Goal: Check status: Check status

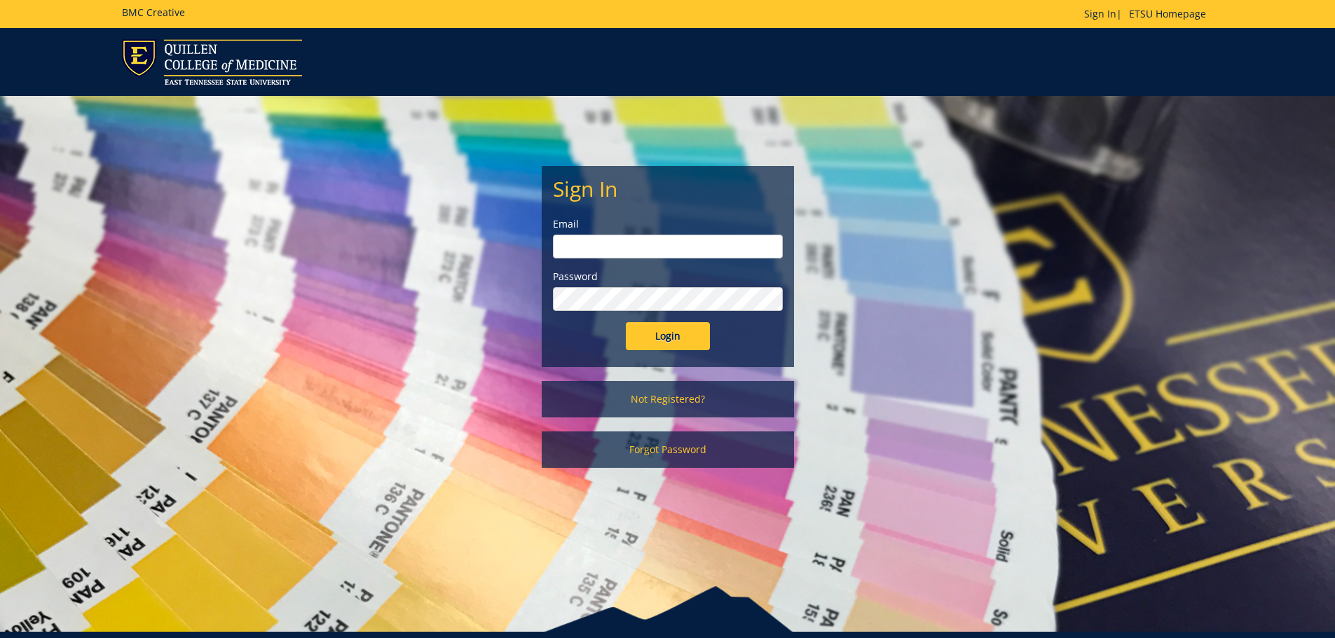
type input "[EMAIL_ADDRESS][DOMAIN_NAME]"
click at [684, 340] on input "Login" at bounding box center [668, 336] width 84 height 28
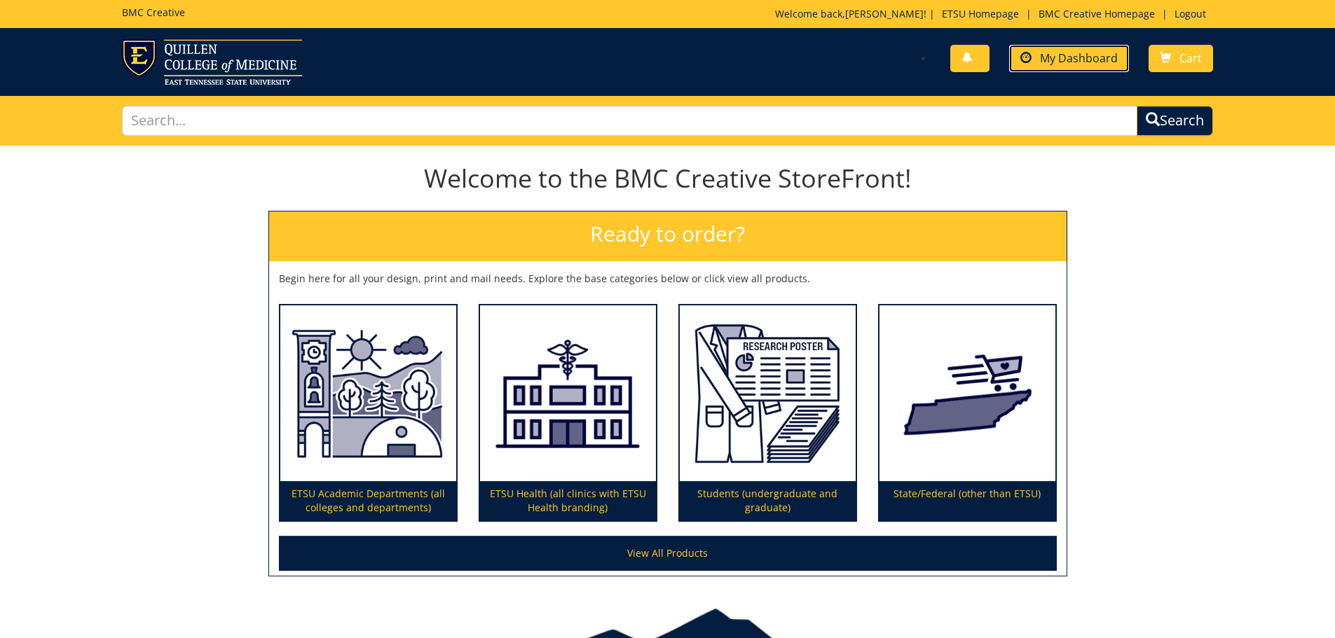
click at [1059, 60] on span "My Dashboard" at bounding box center [1079, 57] width 78 height 15
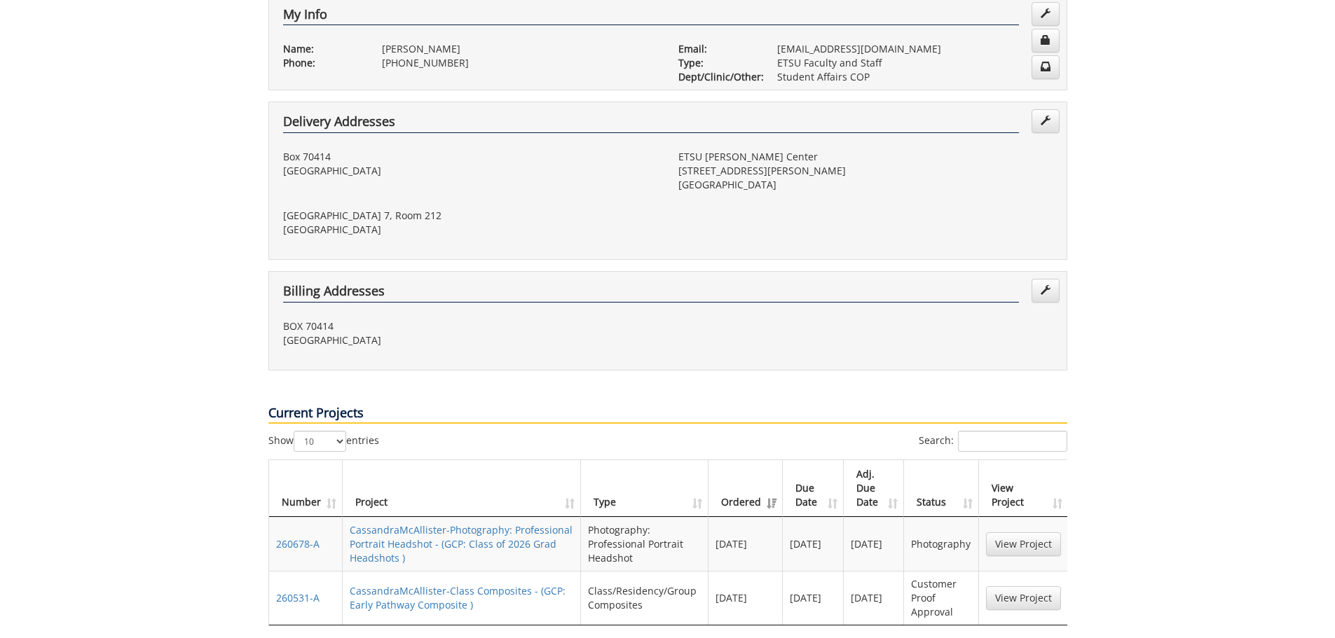
scroll to position [490, 0]
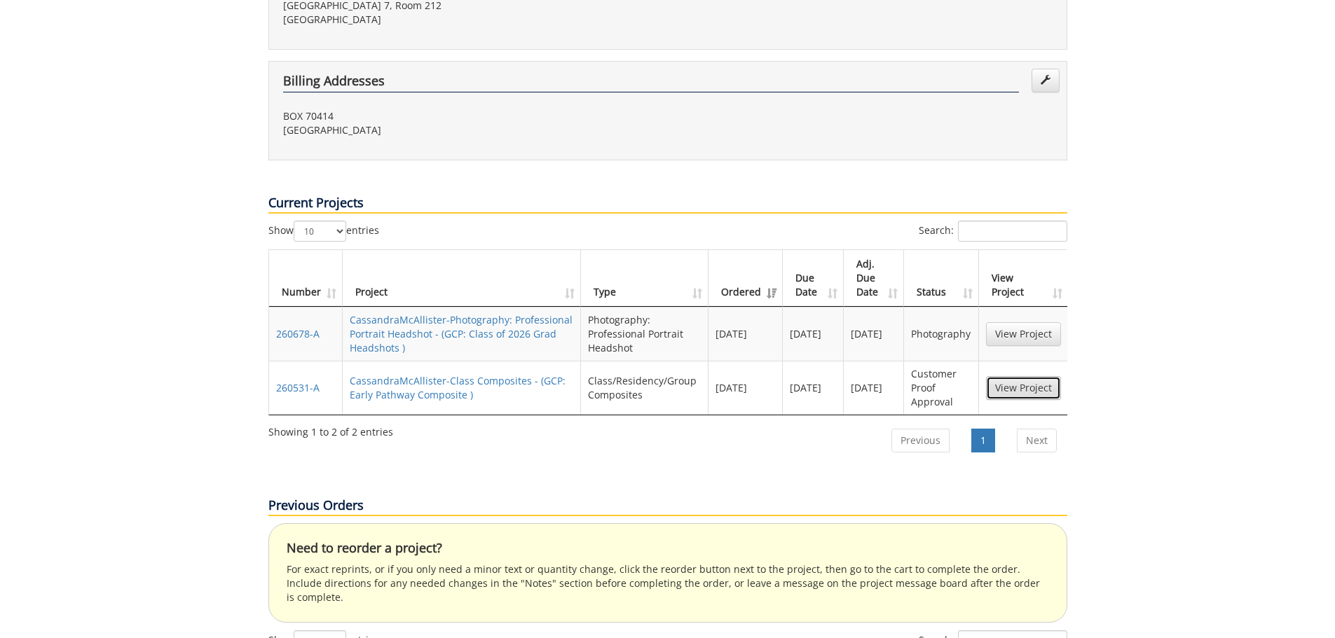
click at [1015, 376] on link "View Project" at bounding box center [1023, 388] width 75 height 24
click at [1032, 322] on link "View Project" at bounding box center [1023, 334] width 75 height 24
click at [1008, 376] on link "View Project" at bounding box center [1023, 388] width 75 height 24
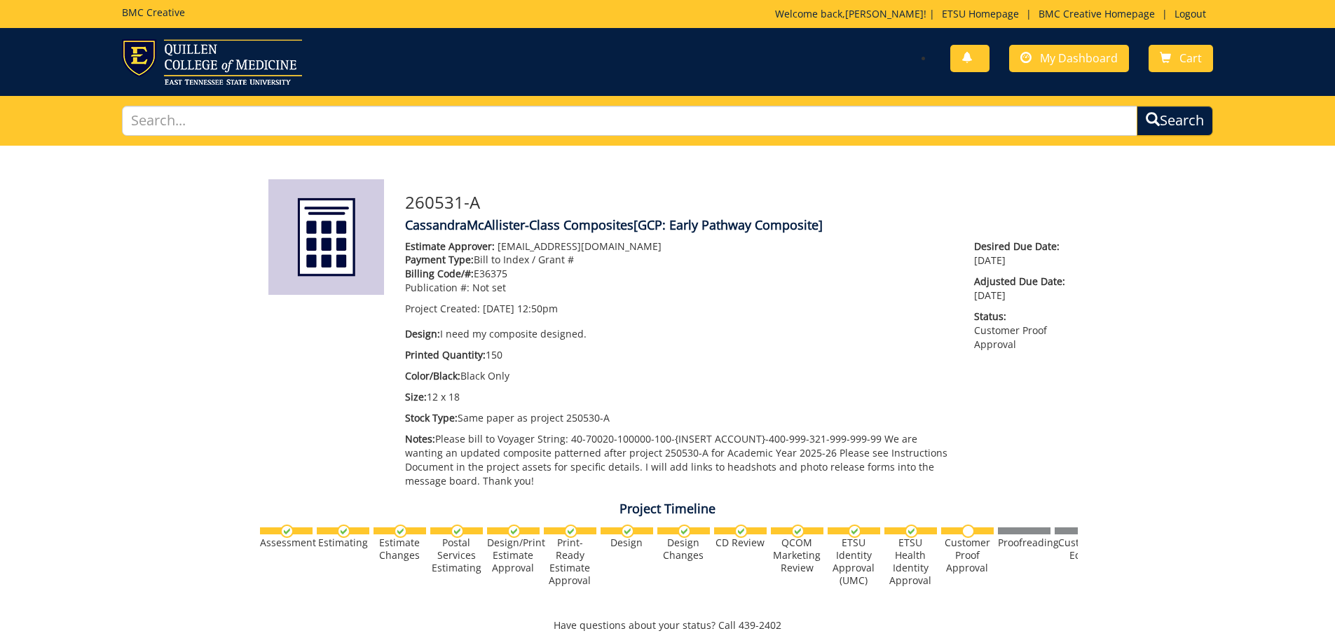
scroll to position [659, 0]
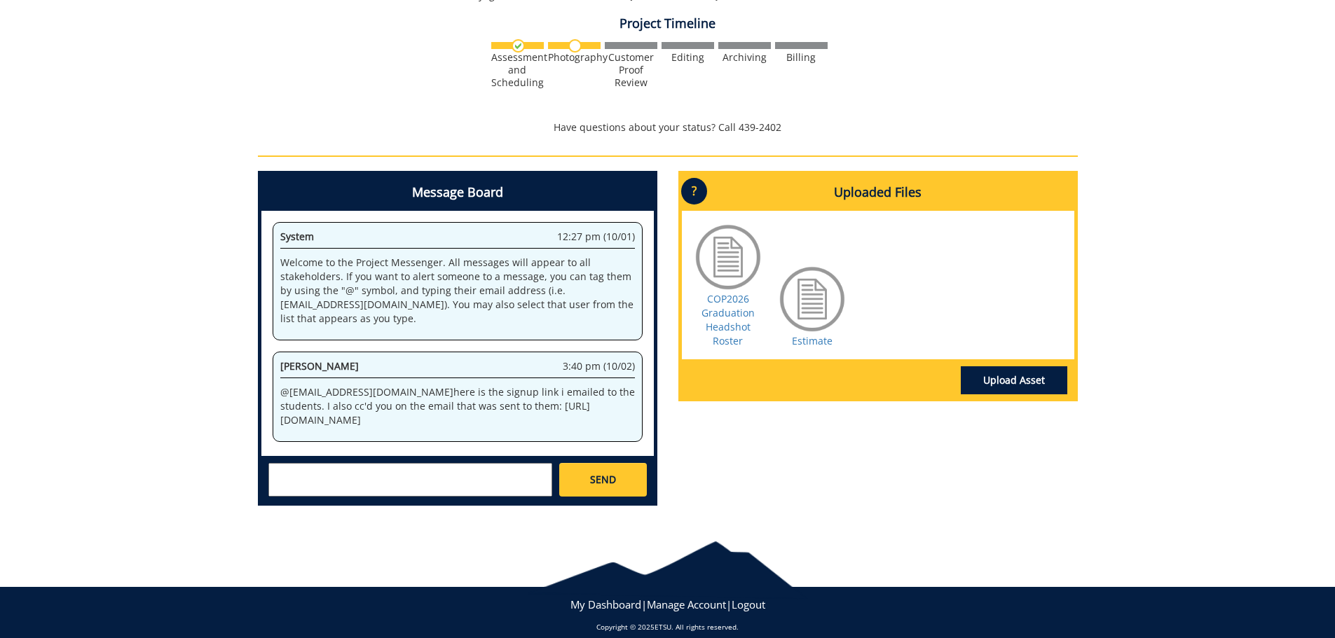
scroll to position [561, 0]
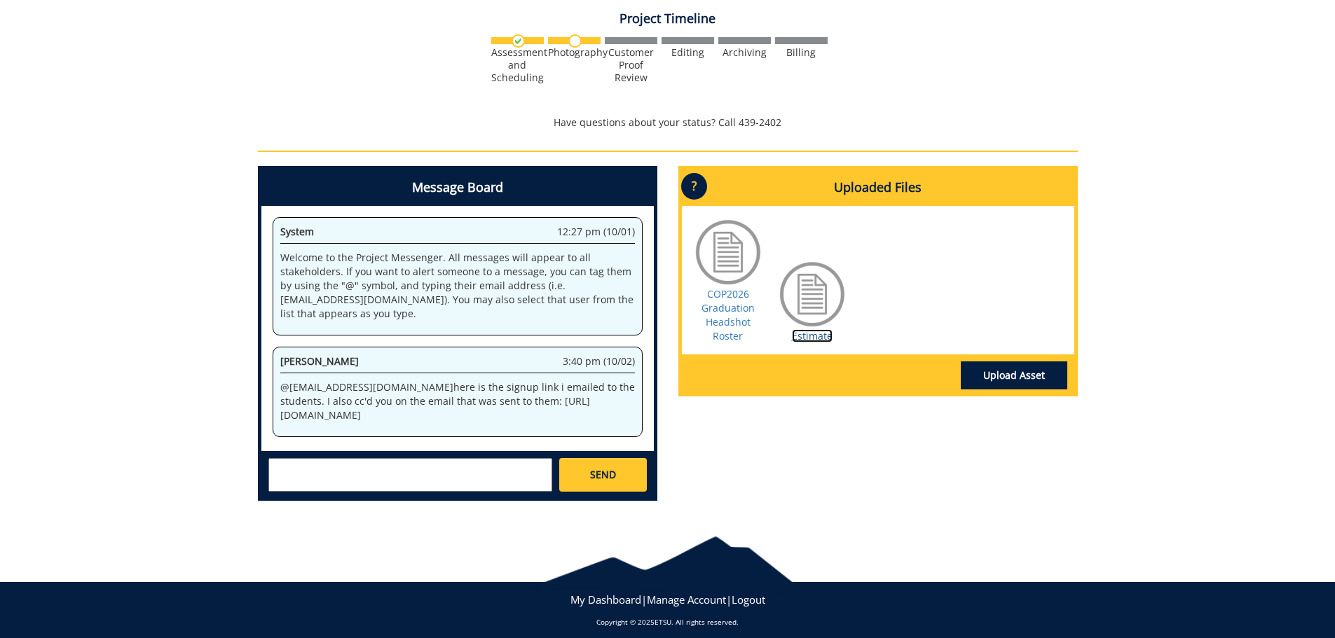
click at [818, 338] on link "Estimate" at bounding box center [812, 335] width 41 height 13
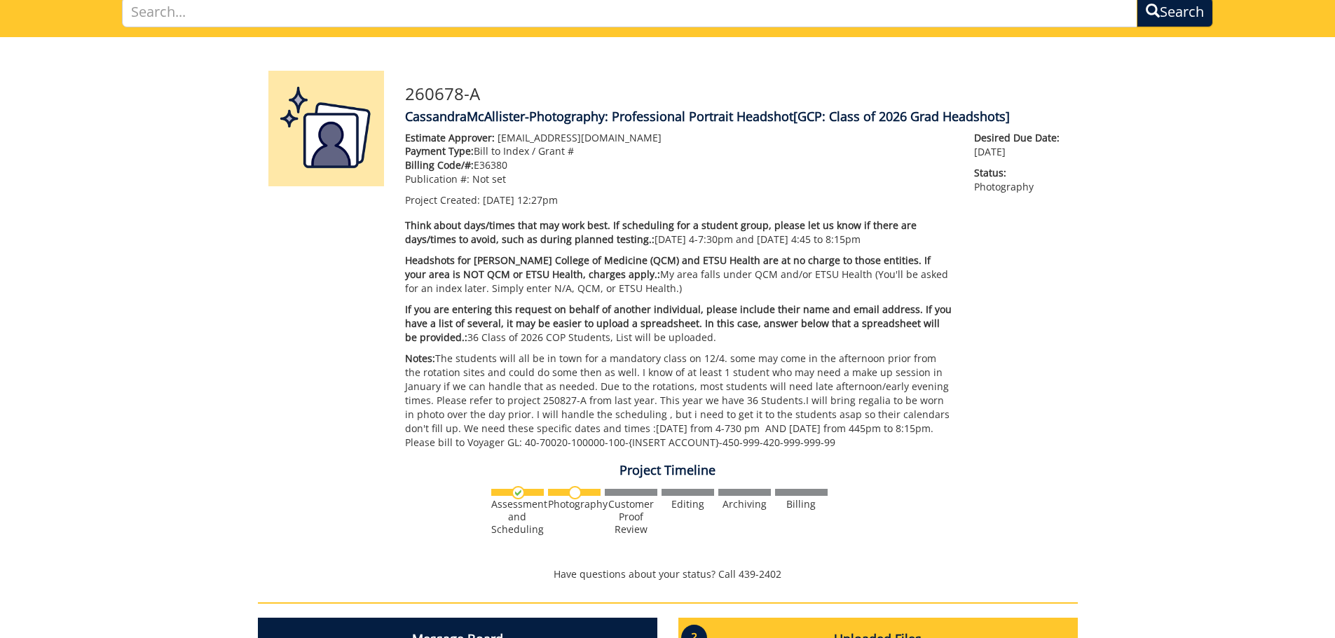
scroll to position [0, 0]
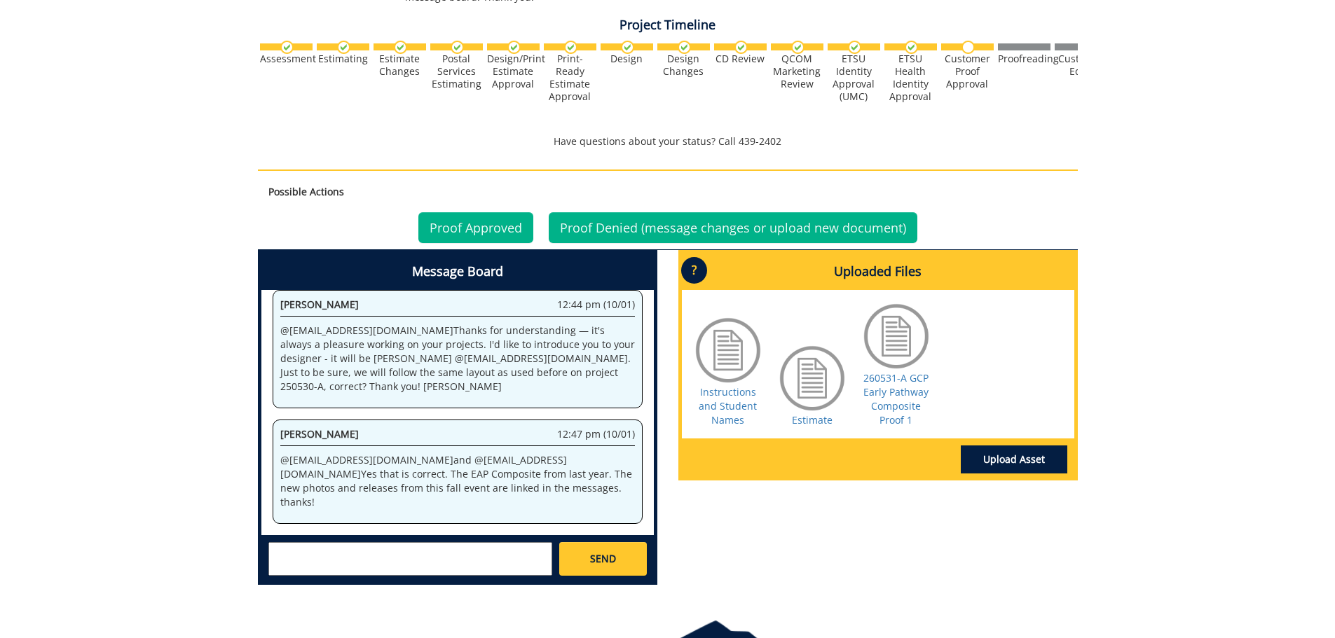
scroll to position [490, 0]
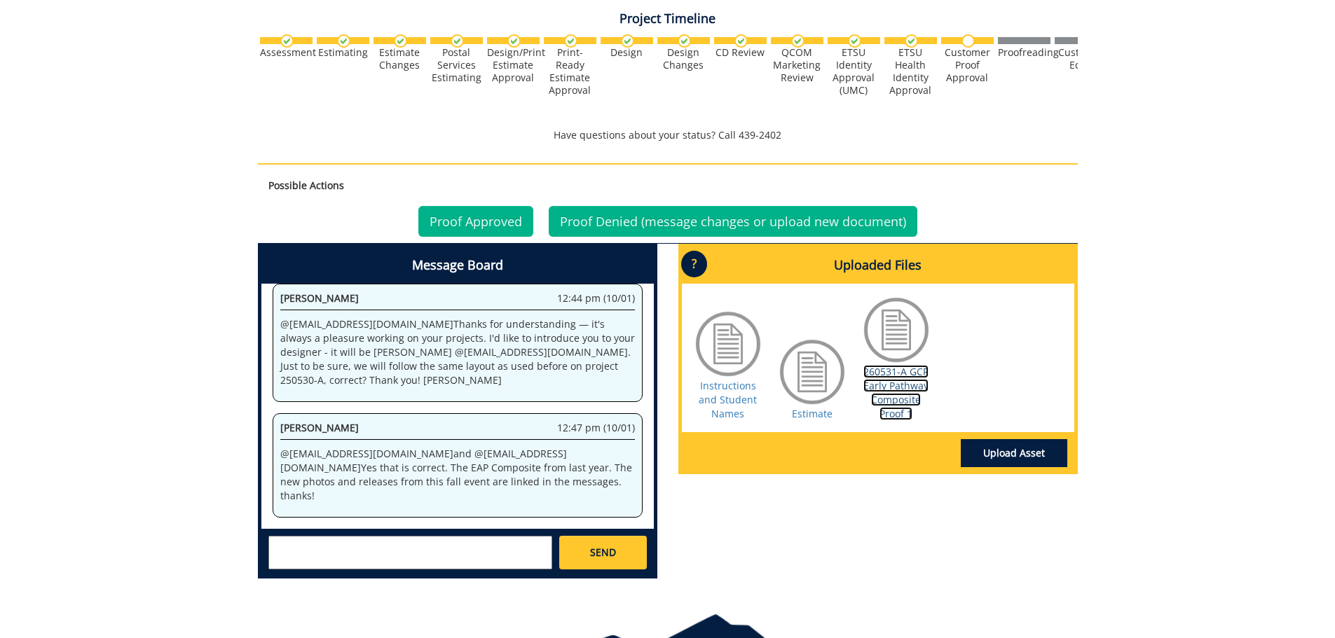
click at [888, 401] on link "260531-A GCP Early Pathway Composite Proof 1" at bounding box center [895, 392] width 65 height 55
